Goal: Task Accomplishment & Management: Use online tool/utility

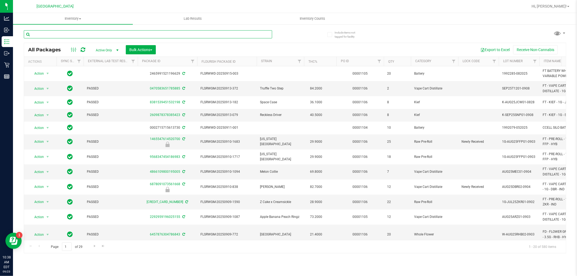
click at [234, 35] on input "text" at bounding box center [148, 34] width 248 height 8
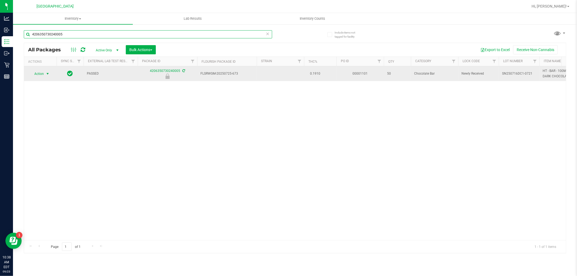
type input "4206350730240005"
click at [47, 74] on span "select" at bounding box center [47, 74] width 4 height 4
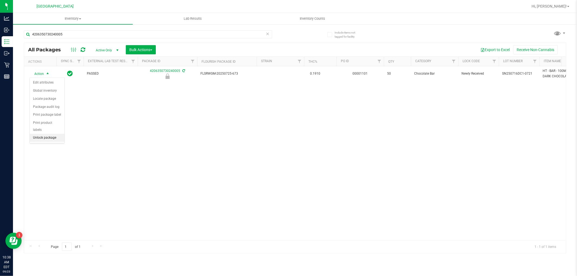
click at [50, 139] on li "Unlock package" at bounding box center [47, 138] width 35 height 8
click at [267, 33] on icon at bounding box center [268, 33] width 4 height 6
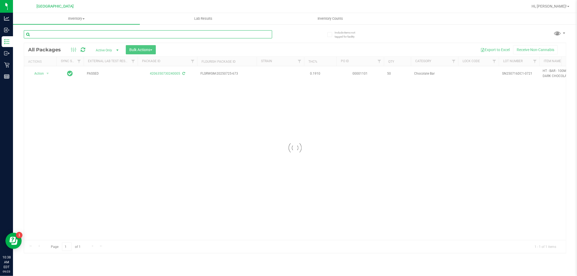
click at [180, 32] on input "text" at bounding box center [148, 34] width 248 height 8
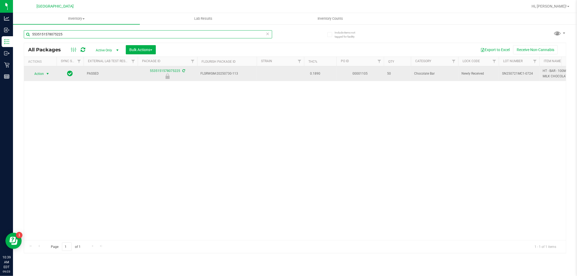
type input "5535151578075225"
click at [47, 74] on span "select" at bounding box center [47, 74] width 4 height 4
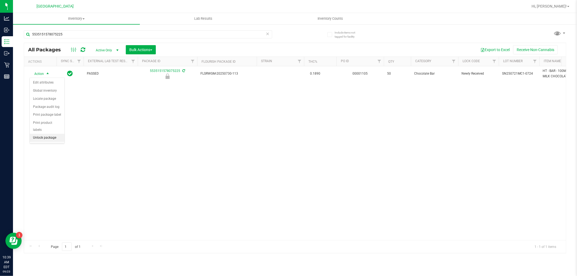
click at [45, 139] on li "Unlock package" at bounding box center [47, 138] width 35 height 8
